Goal: Task Accomplishment & Management: Manage account settings

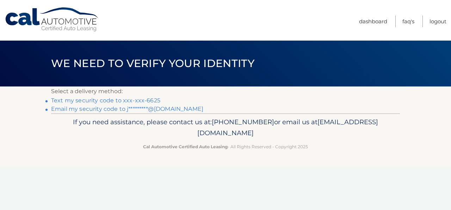
click at [94, 99] on link "Text my security code to xxx-xxx-6625" at bounding box center [105, 100] width 109 height 7
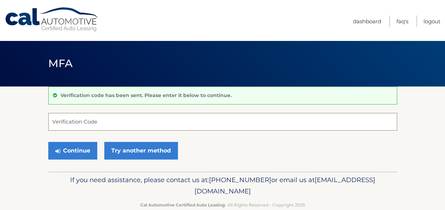
click at [104, 119] on input "Verification Code" at bounding box center [222, 122] width 349 height 18
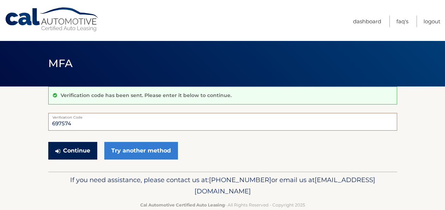
type input "697574"
click at [67, 148] on button "Continue" at bounding box center [72, 151] width 49 height 18
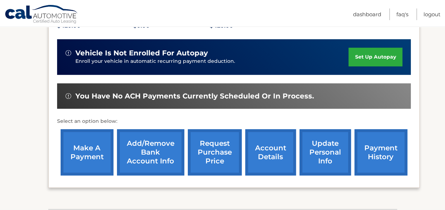
scroll to position [183, 0]
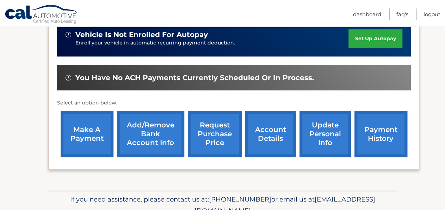
click at [91, 141] on link "make a payment" at bounding box center [87, 134] width 53 height 46
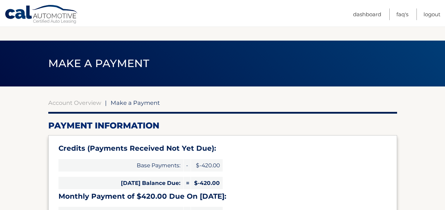
select select "YzFjZjQ1NDUtMzIyZC00ZDE4LWJiNTgtYjZhYzNiZDQ0YzYy"
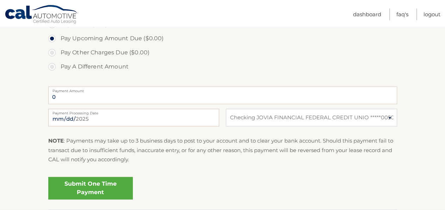
scroll to position [275, 0]
